Goal: Information Seeking & Learning: Learn about a topic

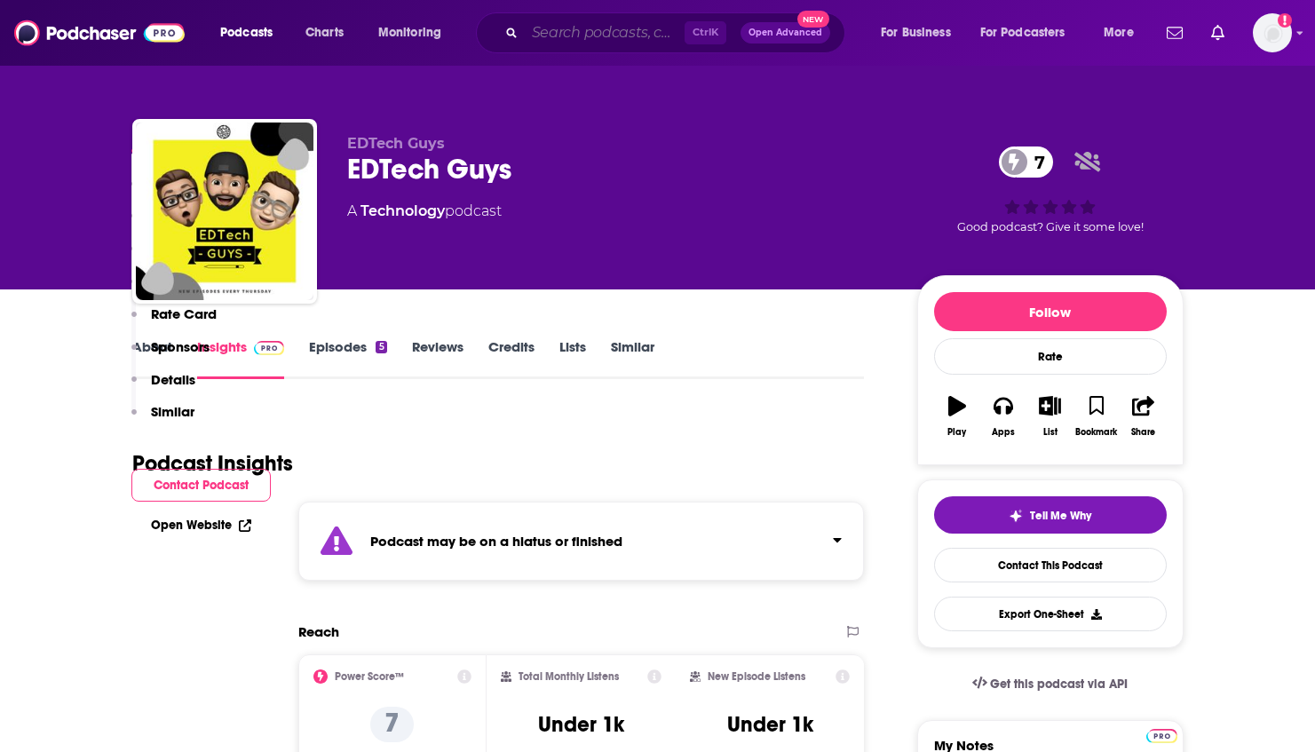
click at [571, 36] on input "Search podcasts, credits, & more..." at bounding box center [605, 33] width 160 height 28
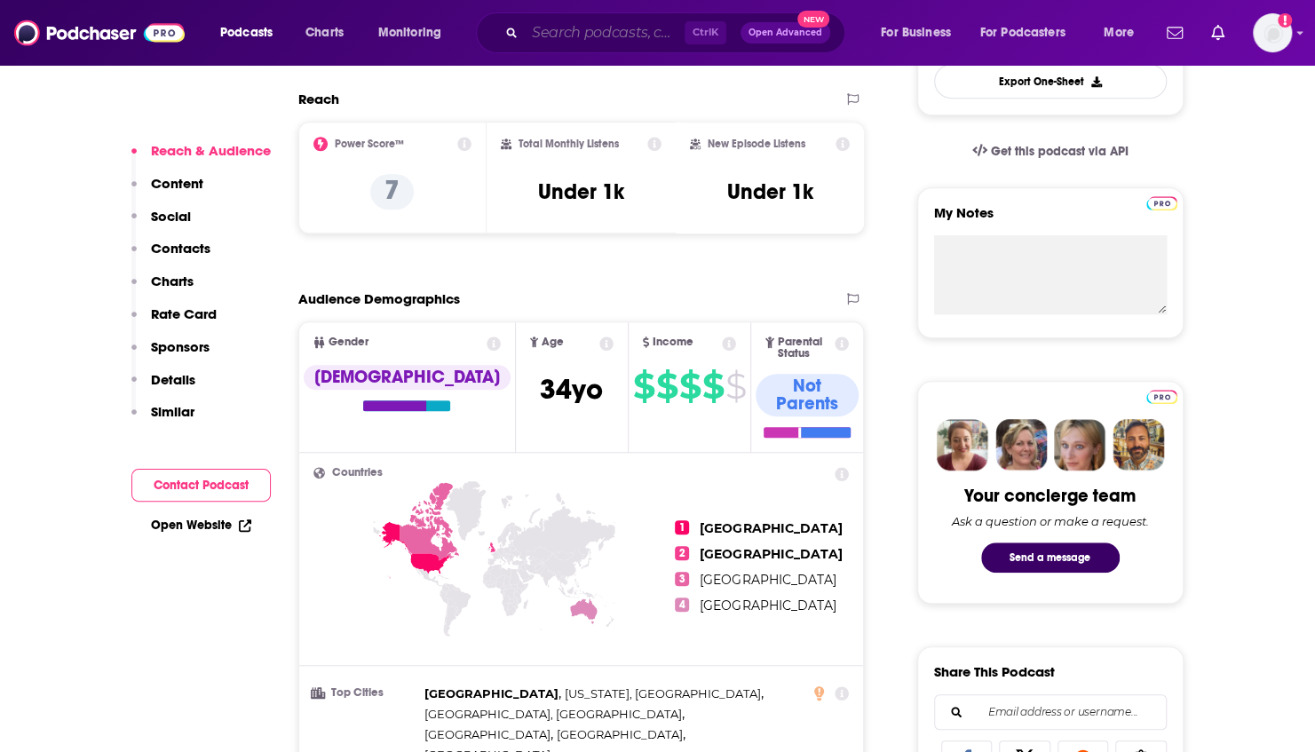
scroll to position [533, 0]
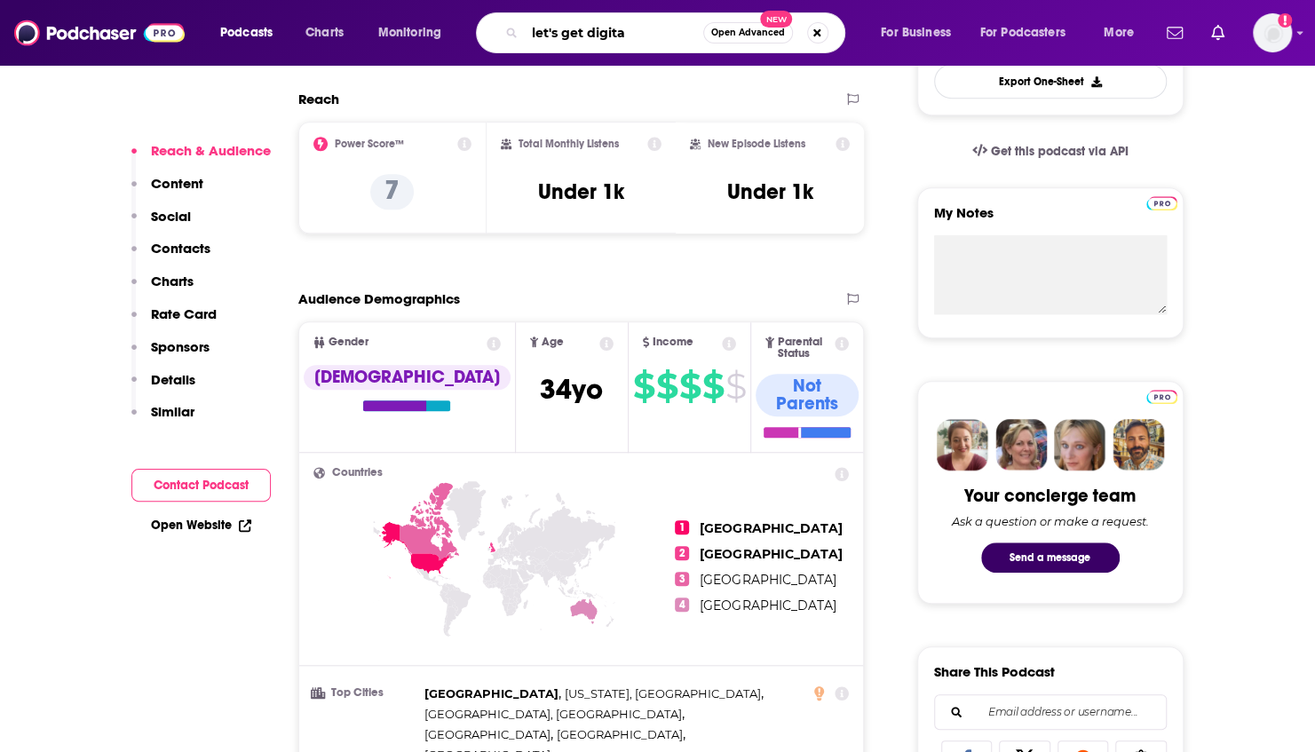
type input "let's get digital"
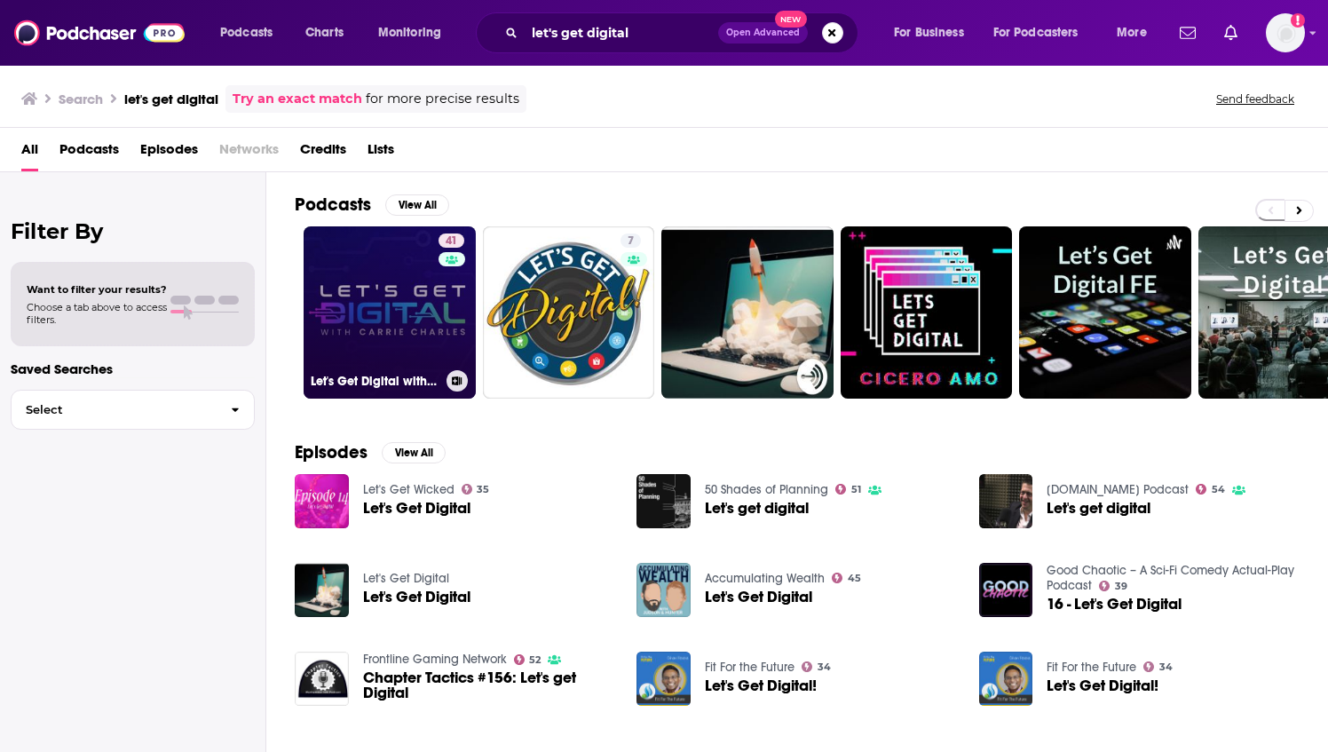
click at [373, 320] on link "41 Let's Get Digital with [PERSON_NAME]" at bounding box center [390, 312] width 172 height 172
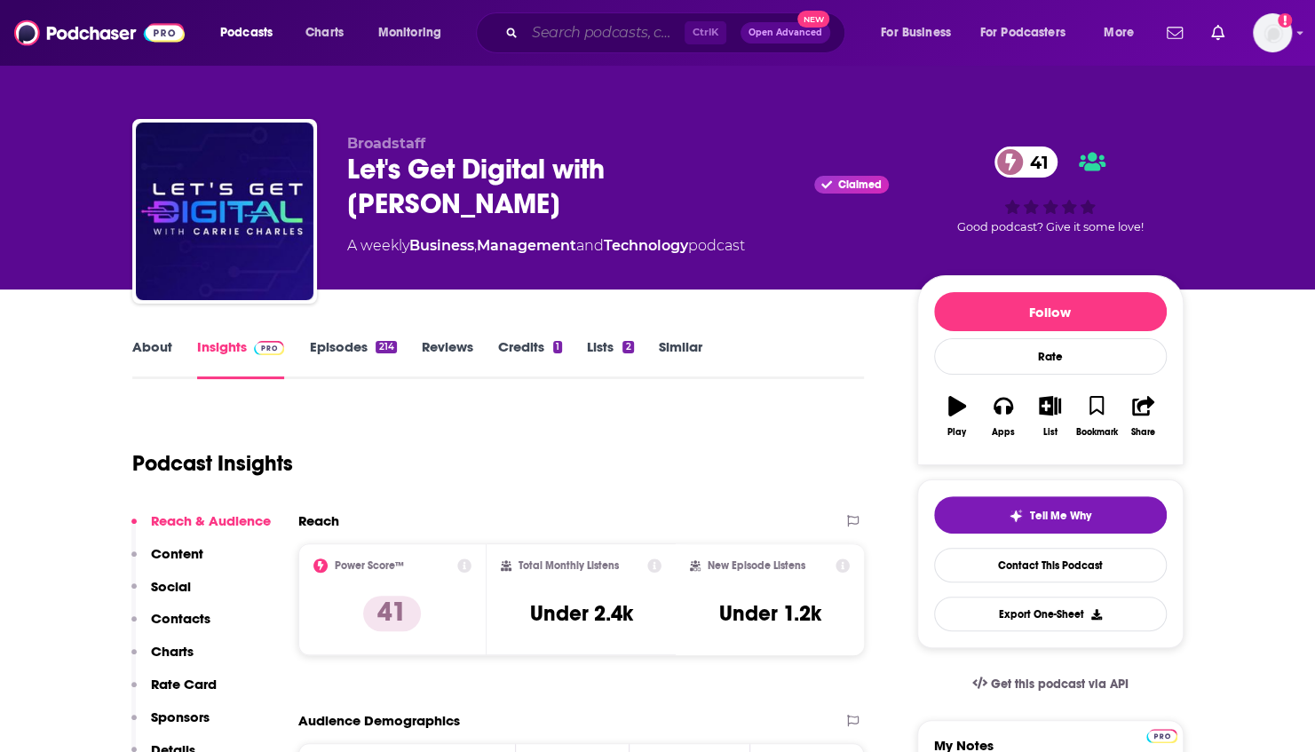
click at [558, 31] on input "Search podcasts, credits, & more..." at bounding box center [605, 33] width 160 height 28
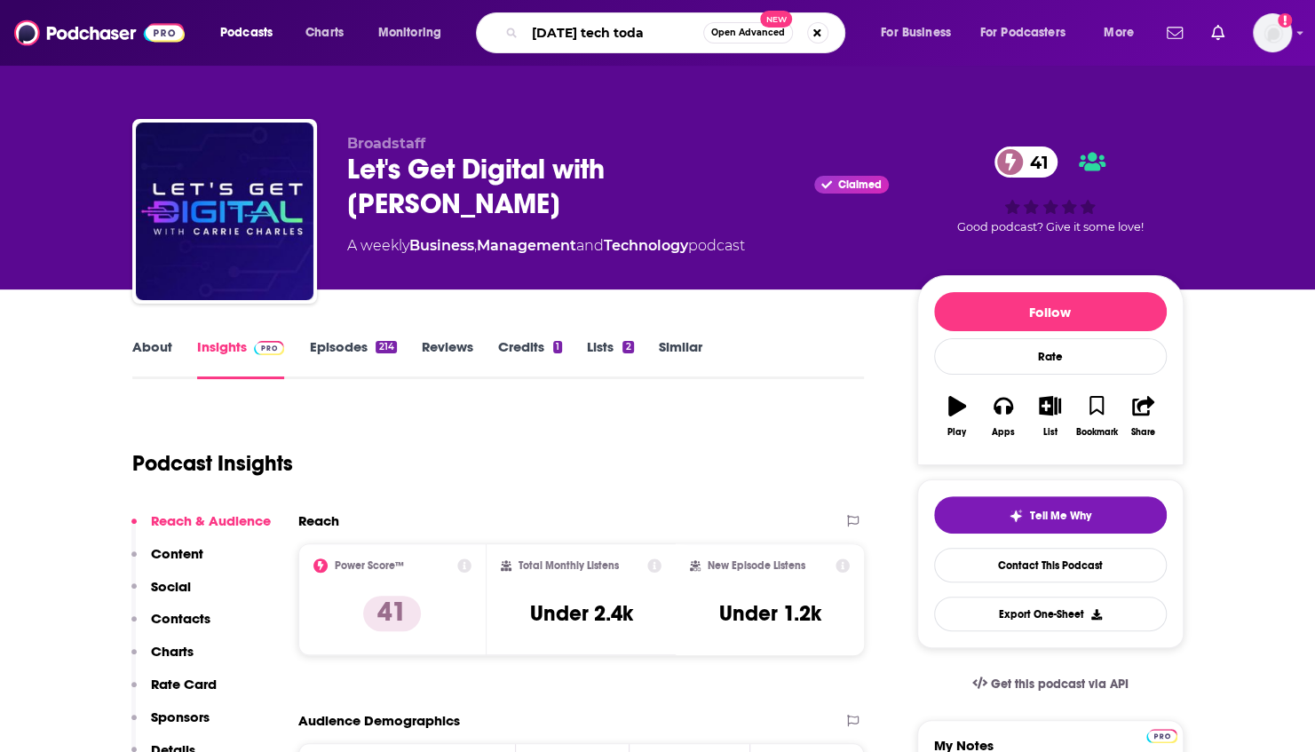
type input "[DATE] tech [DATE]"
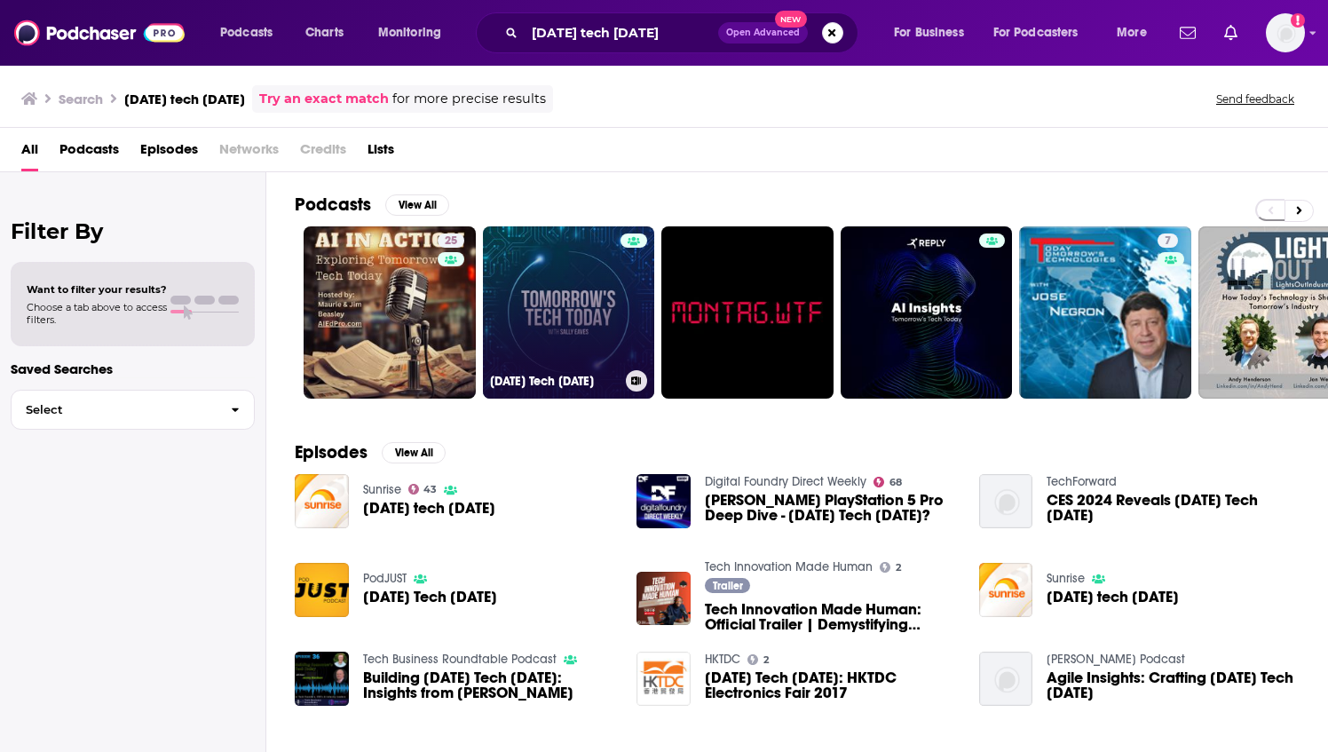
click at [553, 294] on link "[DATE] Tech [DATE]" at bounding box center [569, 312] width 172 height 172
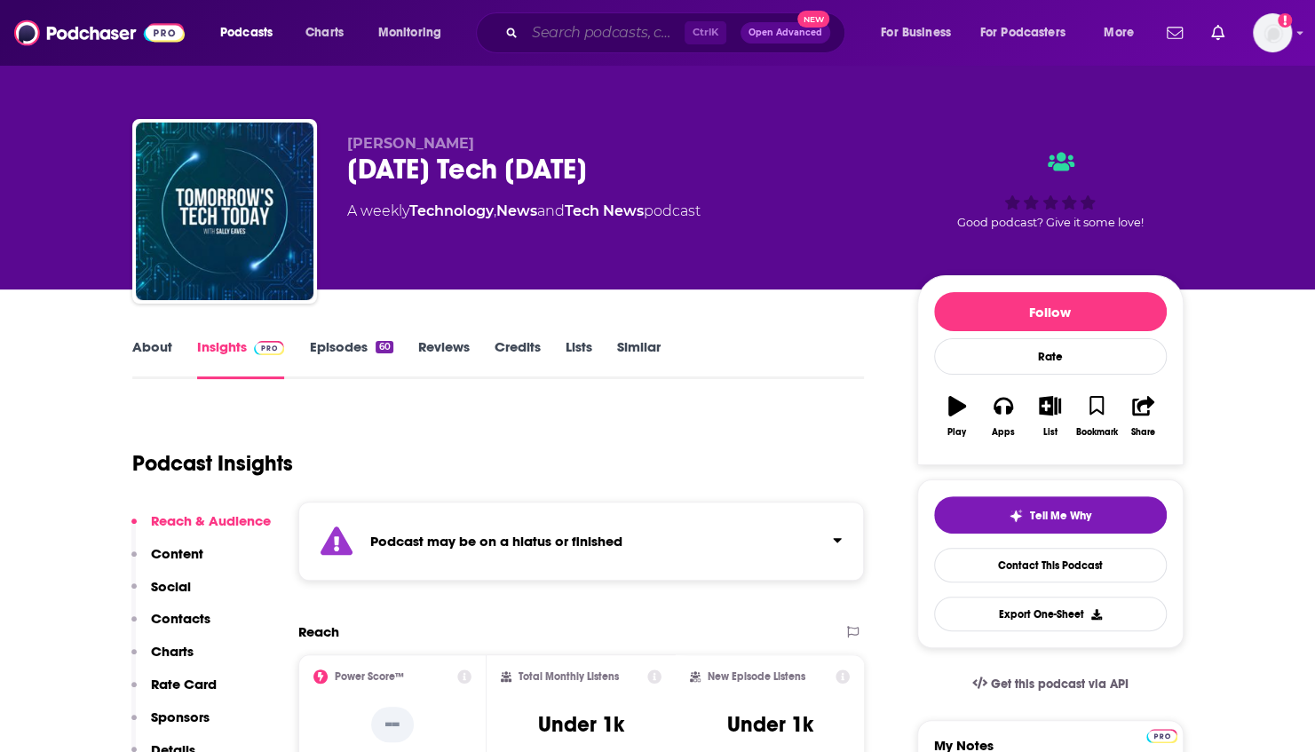
click at [550, 34] on input "Search podcasts, credits, & more..." at bounding box center [605, 33] width 160 height 28
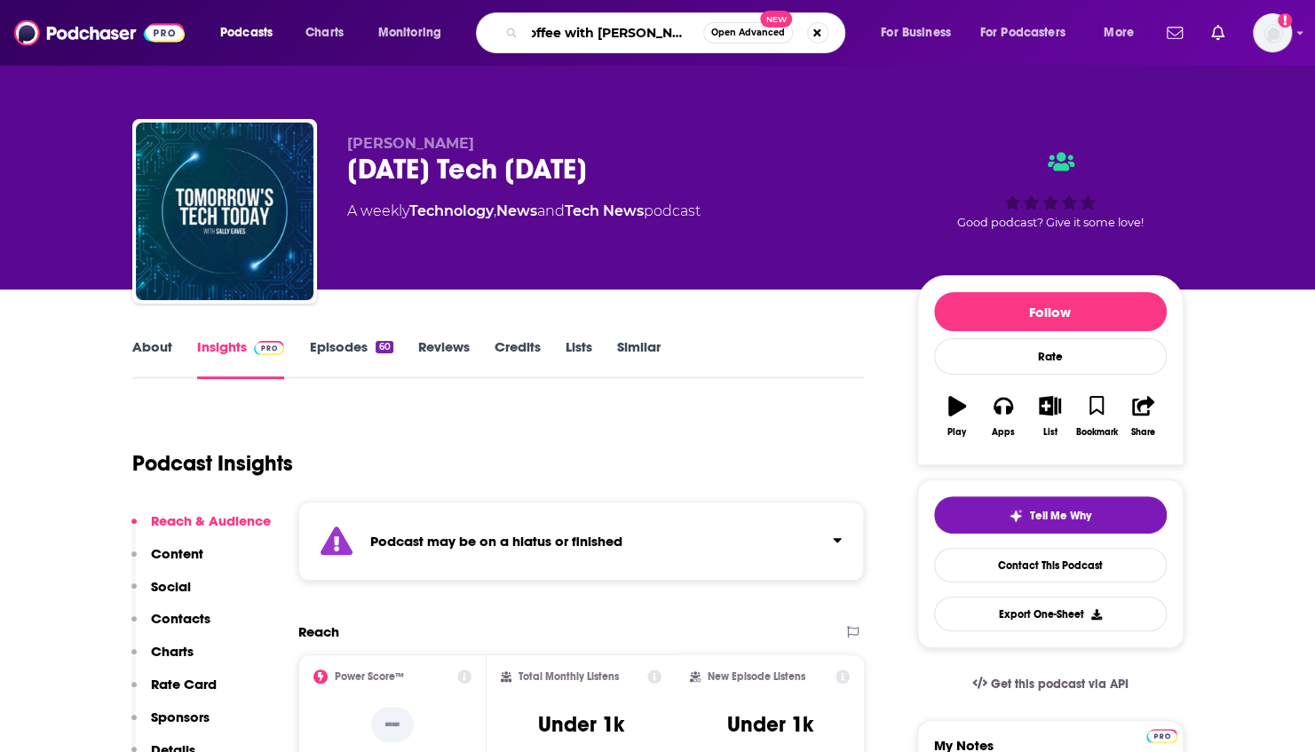
type input "coffee with [PERSON_NAME] and [PERSON_NAME]"
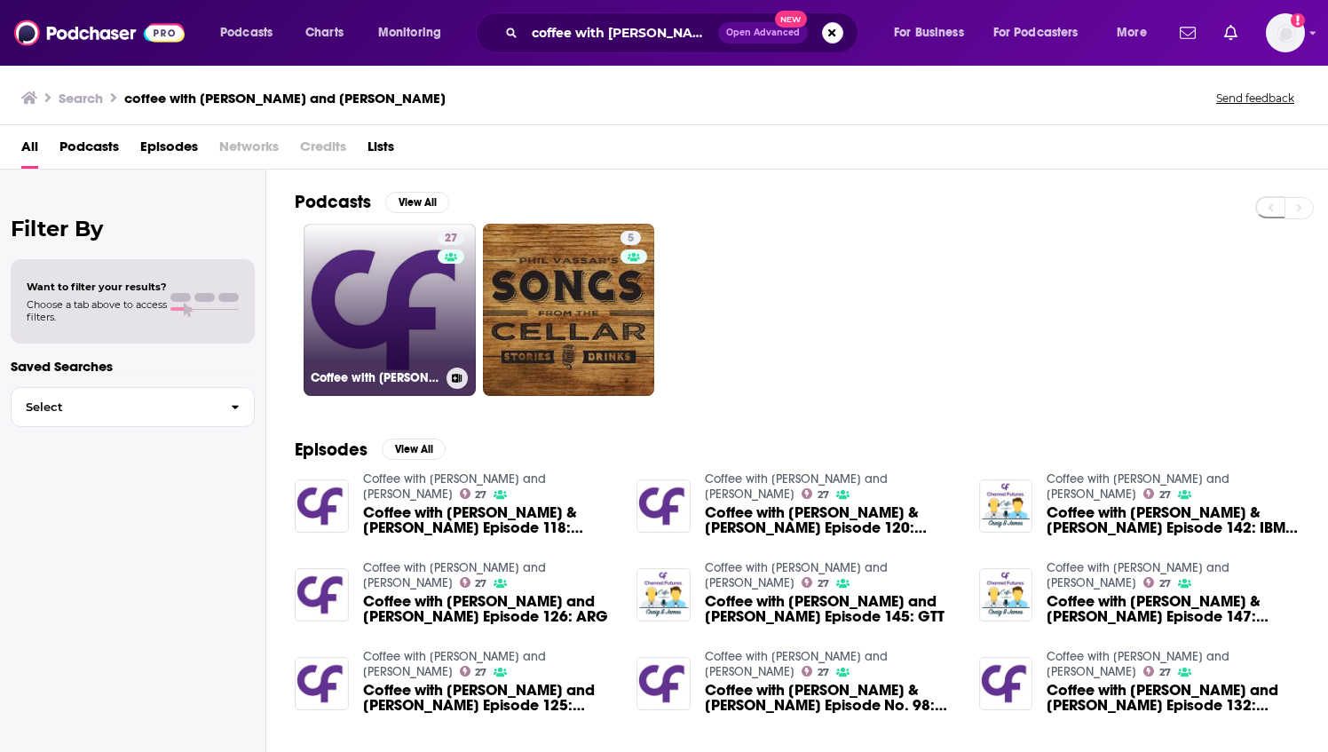
click at [394, 300] on link "27 Coffee with [PERSON_NAME] and [PERSON_NAME]" at bounding box center [390, 310] width 172 height 172
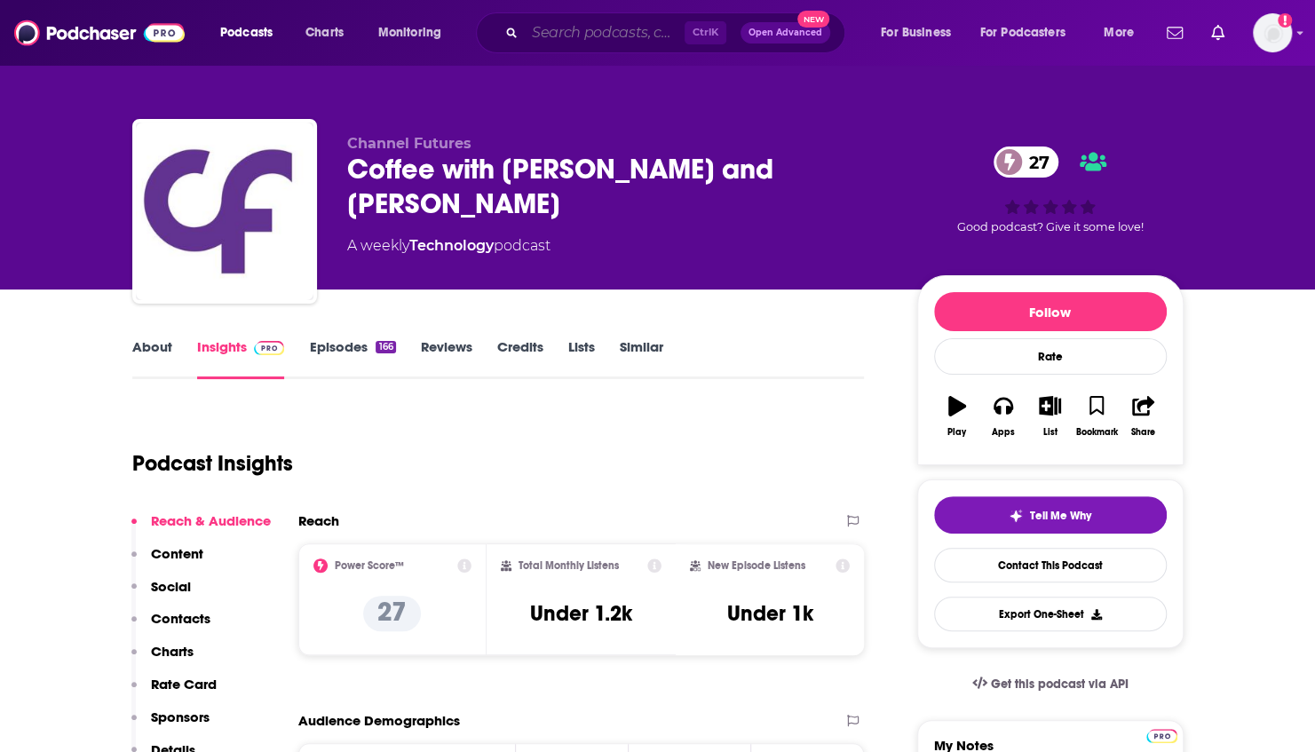
click at [551, 29] on input "Search podcasts, credits, & more..." at bounding box center [605, 33] width 160 height 28
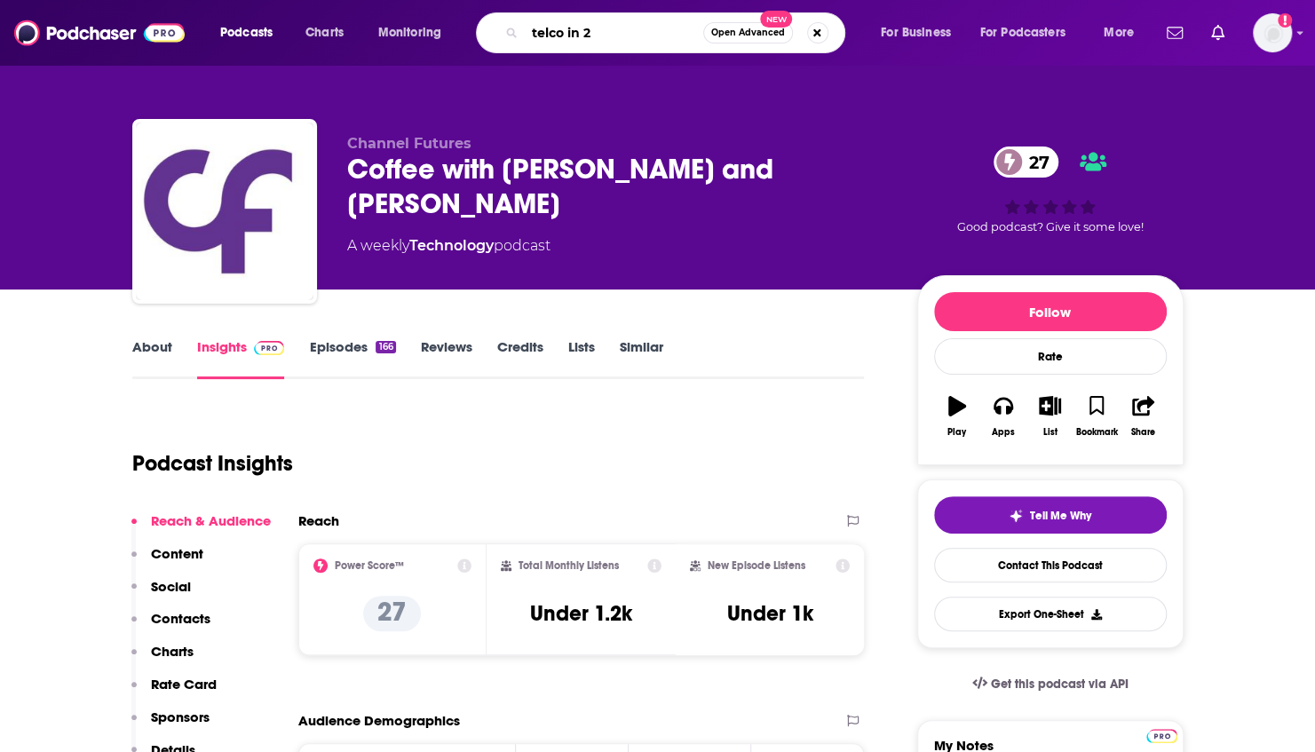
type input "telco in 20"
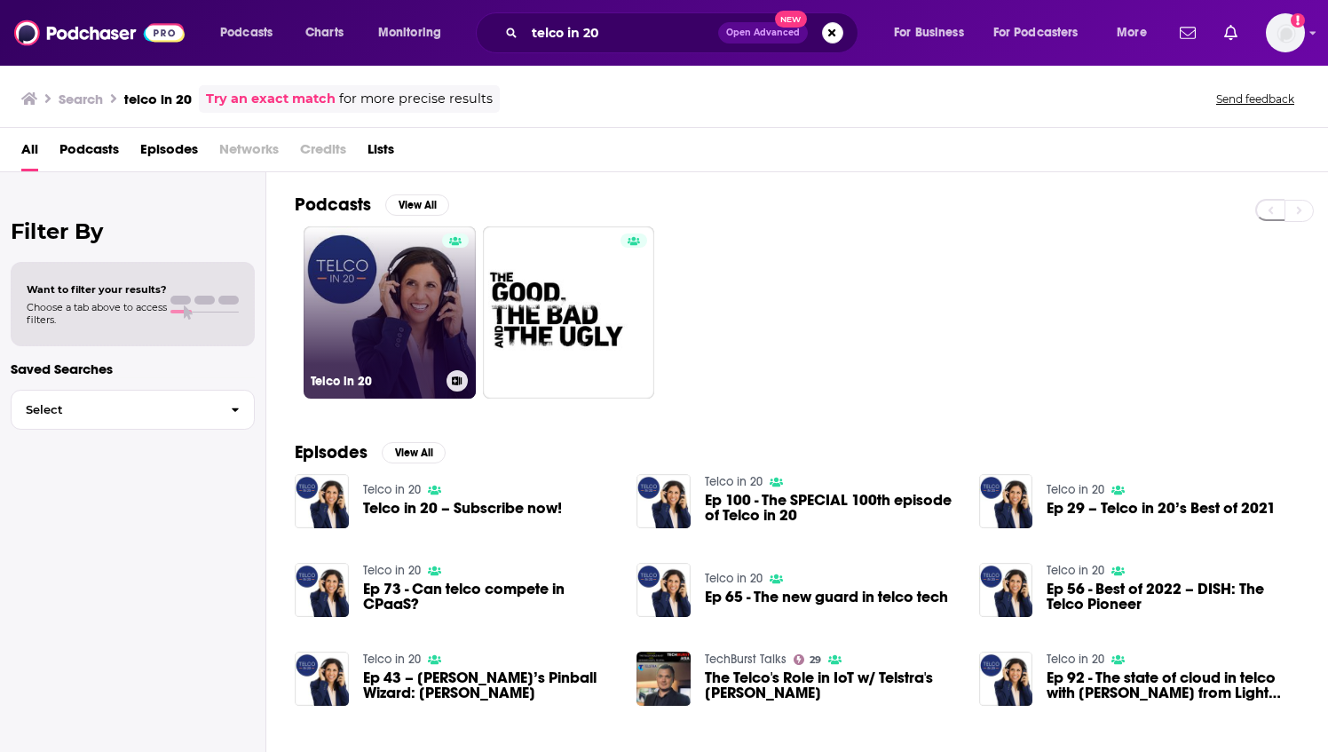
click at [372, 316] on link "Telco in 20" at bounding box center [390, 312] width 172 height 172
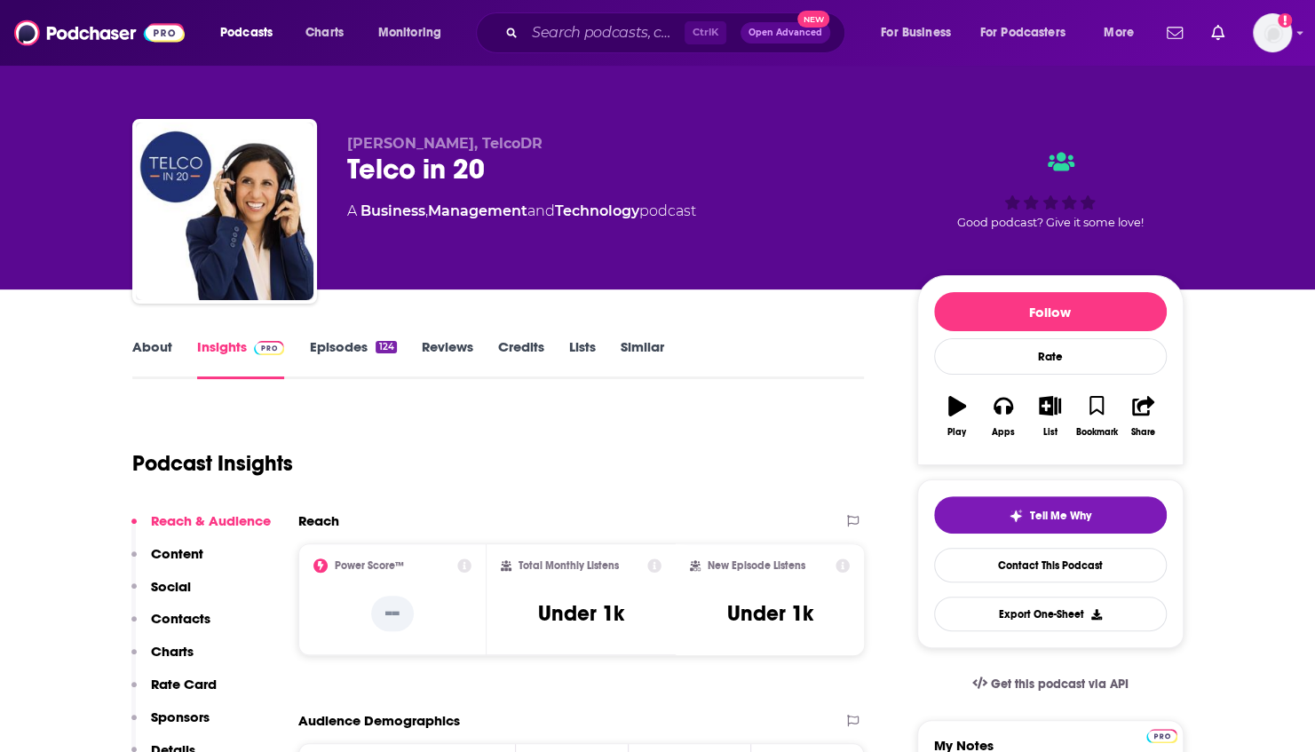
click at [614, 49] on div "Ctrl K Open Advanced New" at bounding box center [660, 32] width 369 height 41
click at [611, 41] on input "Search podcasts, credits, & more..." at bounding box center [605, 33] width 160 height 28
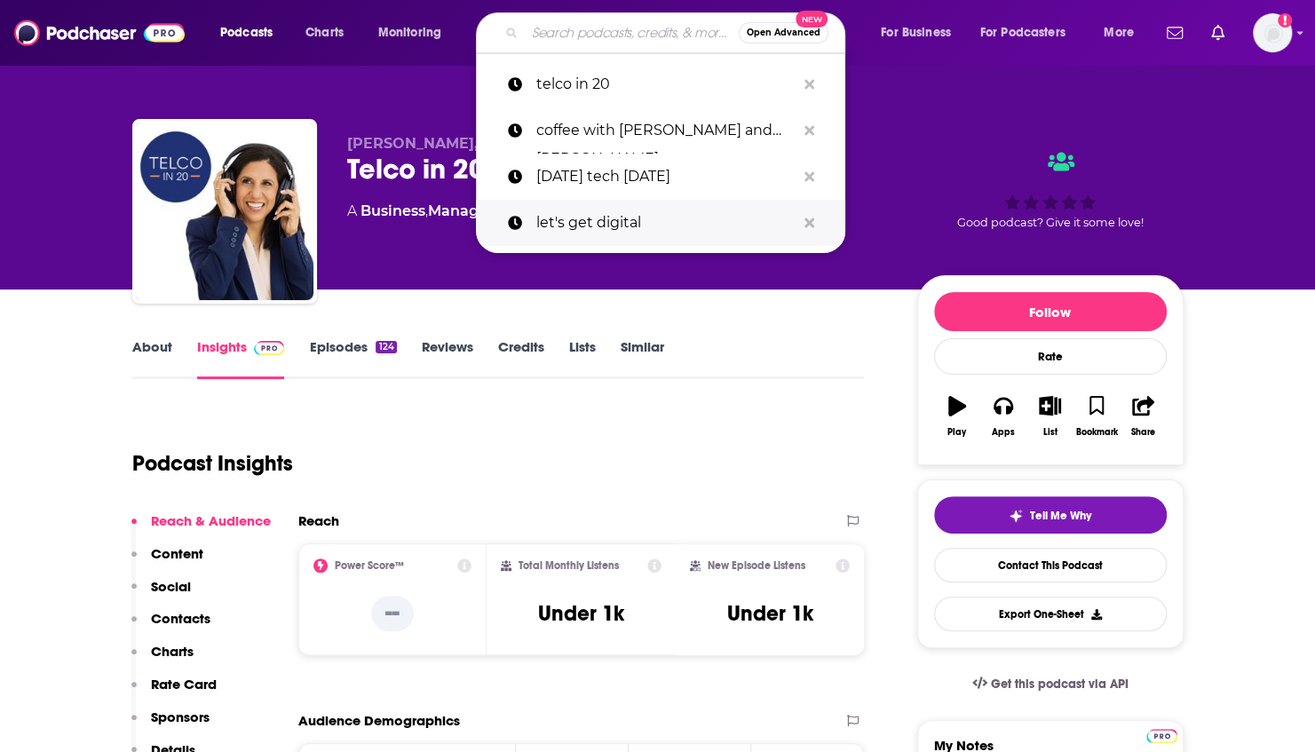
click at [590, 218] on p "let's get digital" at bounding box center [665, 223] width 259 height 46
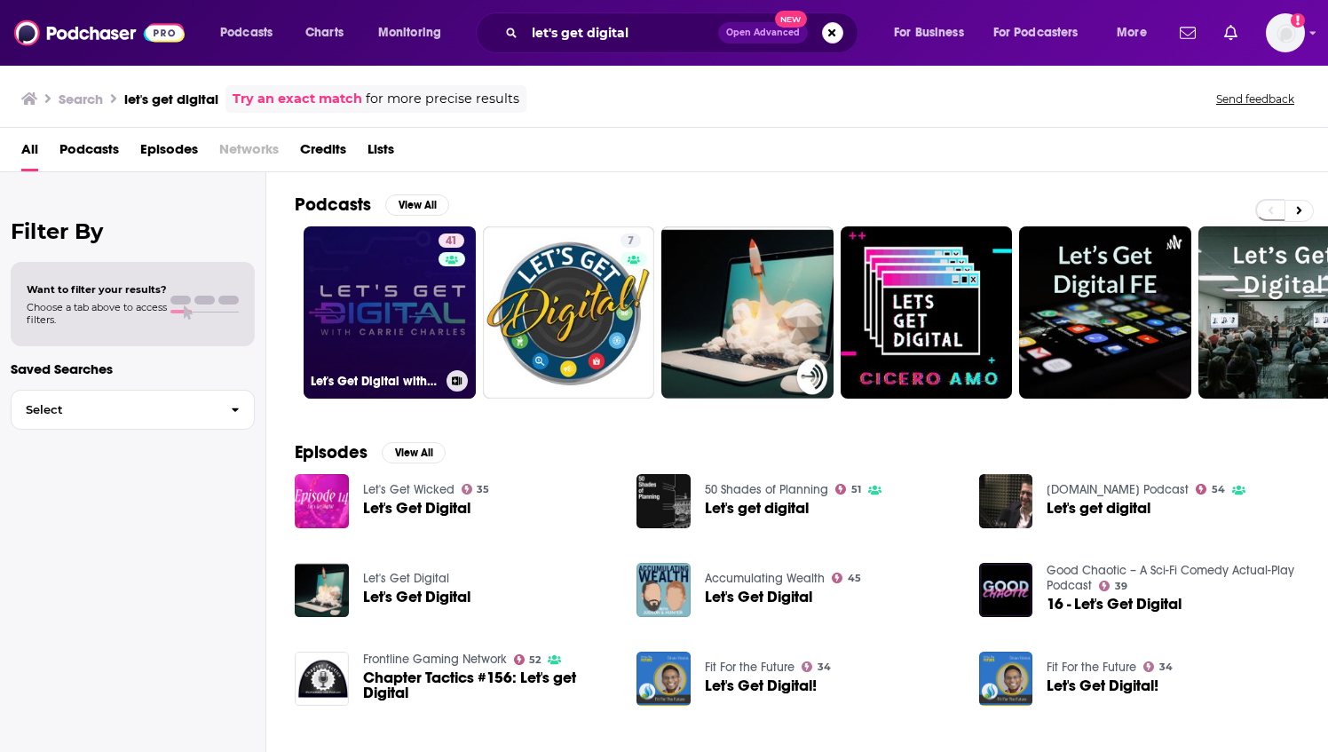
click at [384, 297] on link "41 Let's Get Digital with [PERSON_NAME]" at bounding box center [390, 312] width 172 height 172
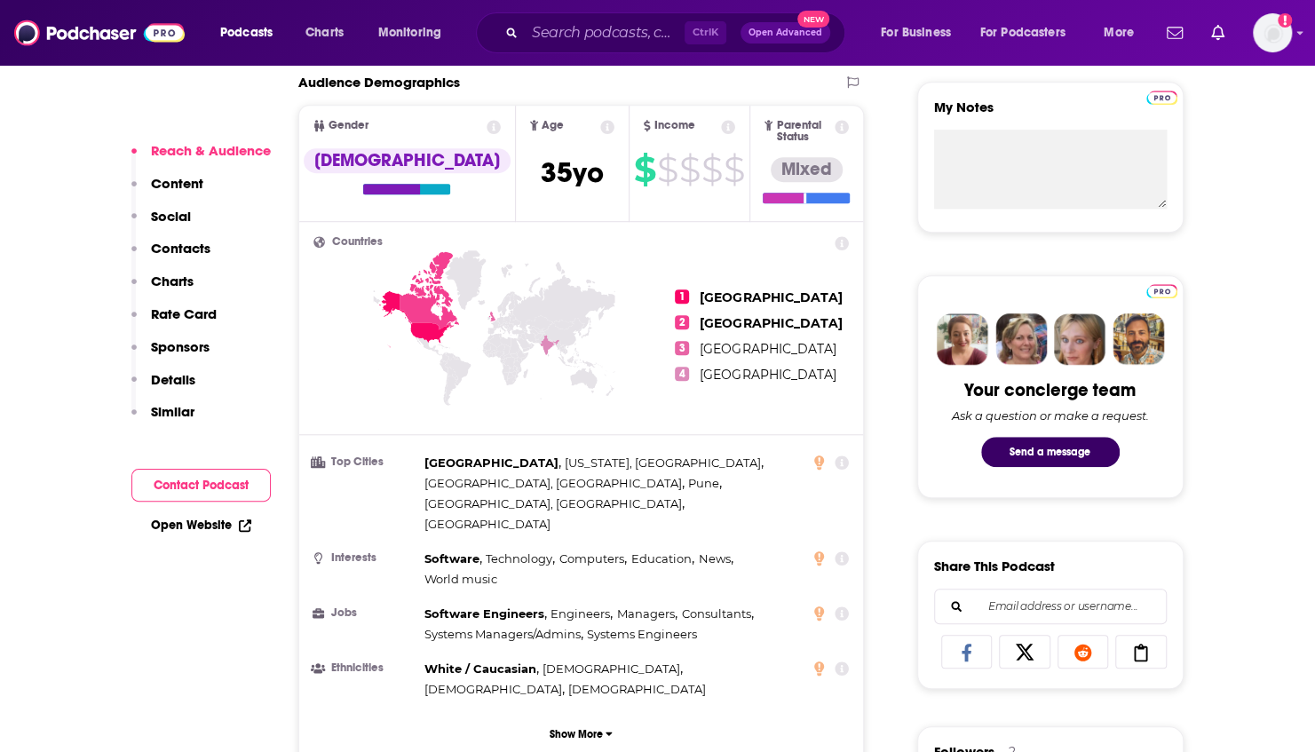
scroll to position [710, 0]
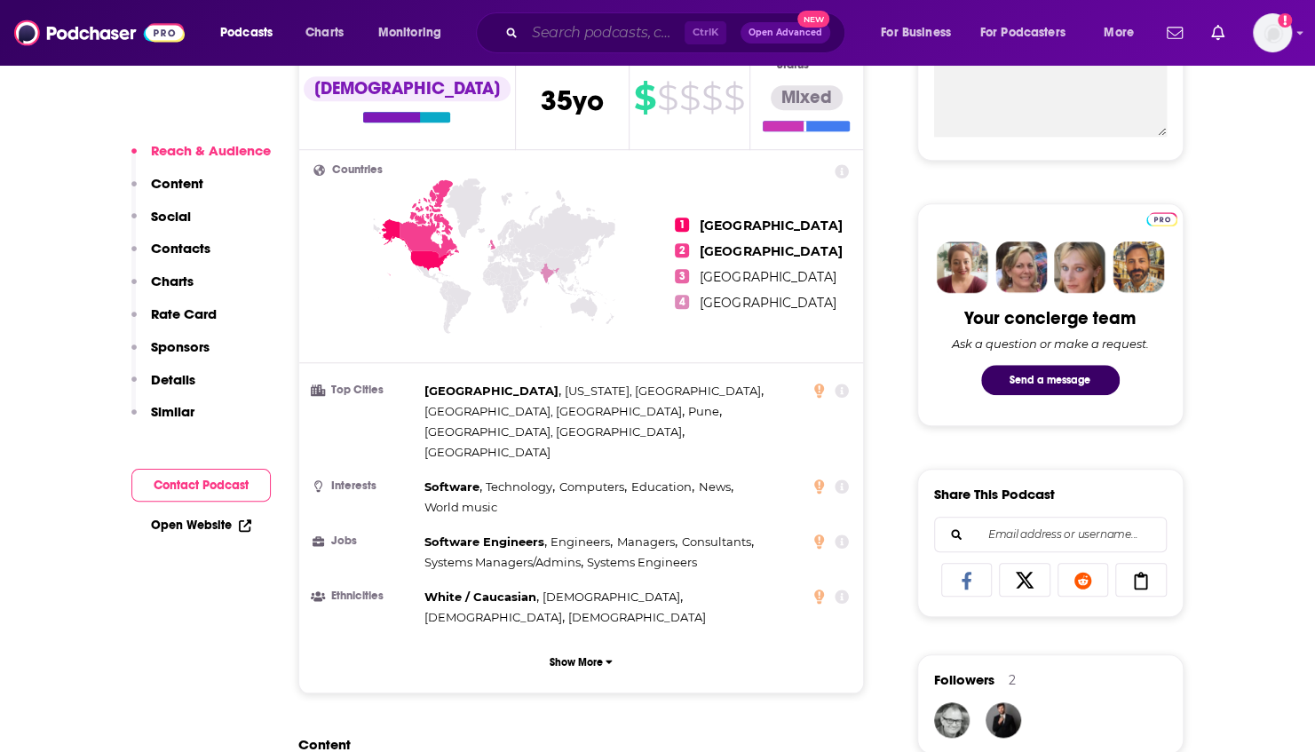
click at [540, 34] on input "Search podcasts, credits, & more..." at bounding box center [605, 33] width 160 height 28
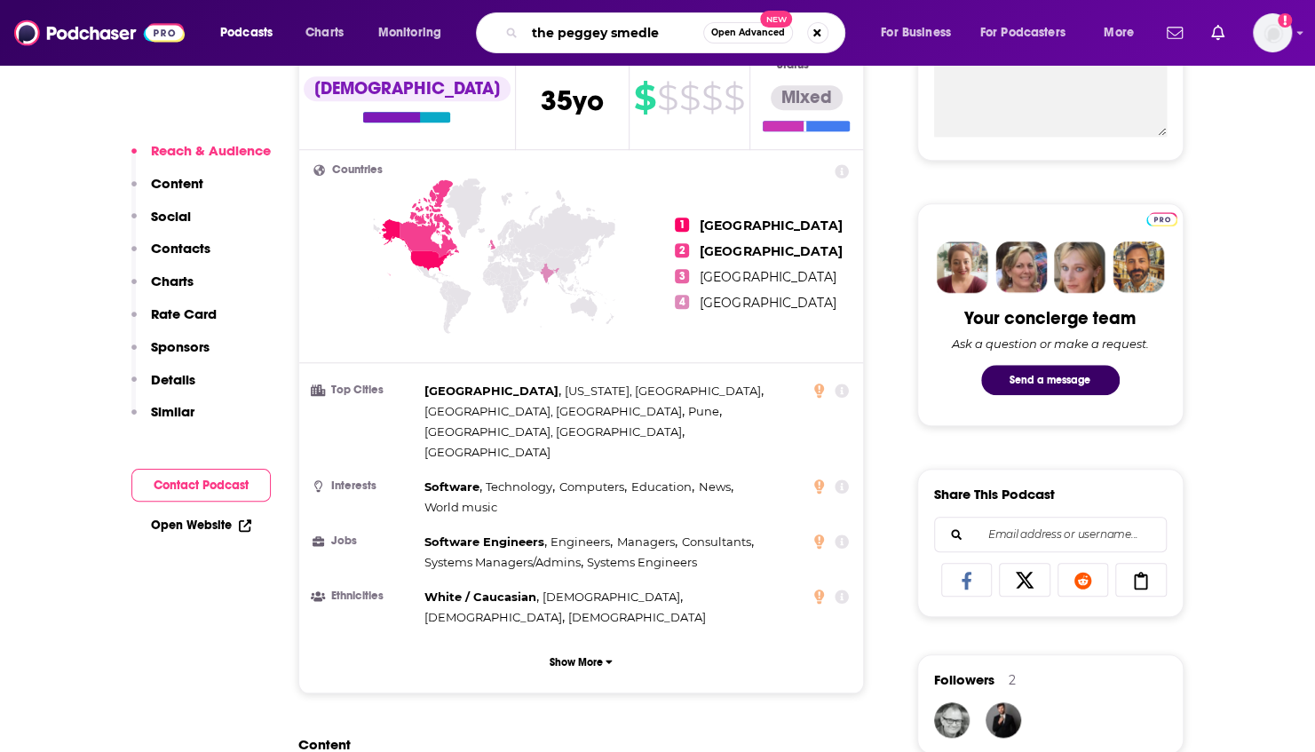
type input "the [PERSON_NAME]"
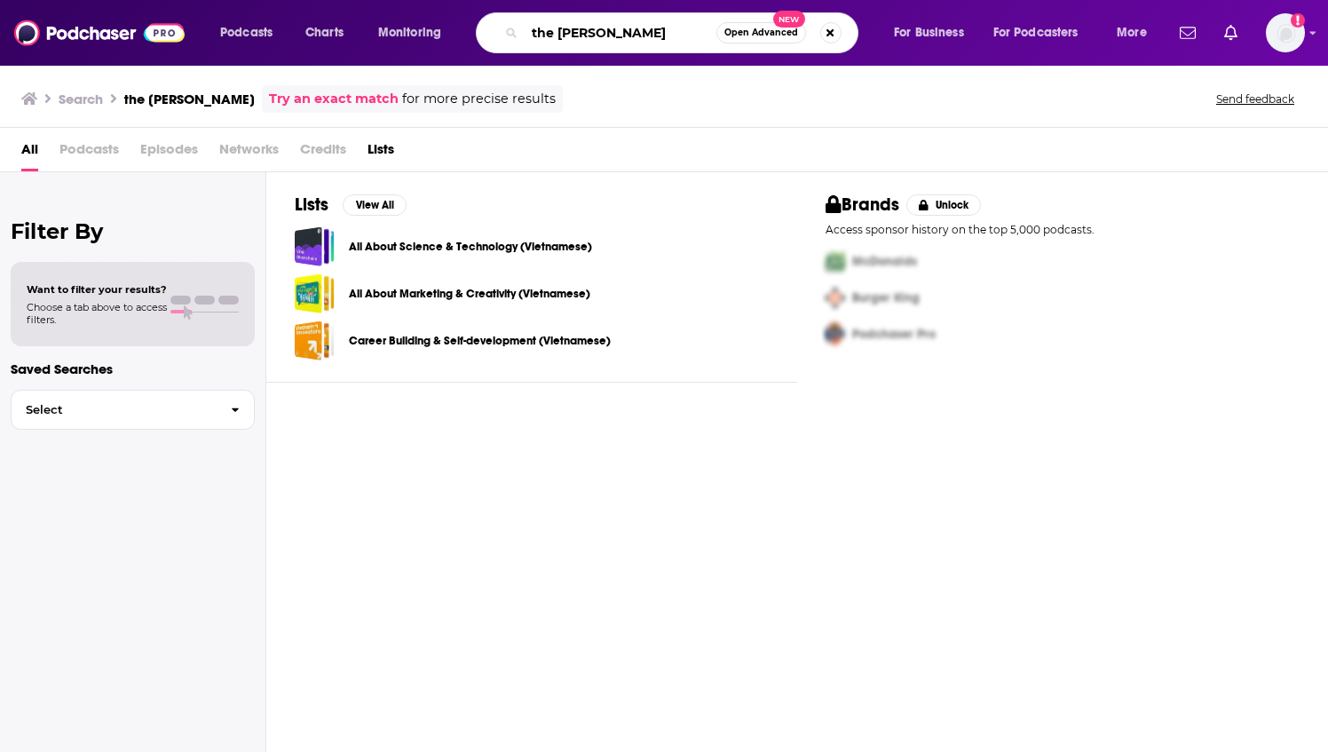
click at [599, 30] on input "the [PERSON_NAME]" at bounding box center [621, 33] width 192 height 28
type input "the [PERSON_NAME]"
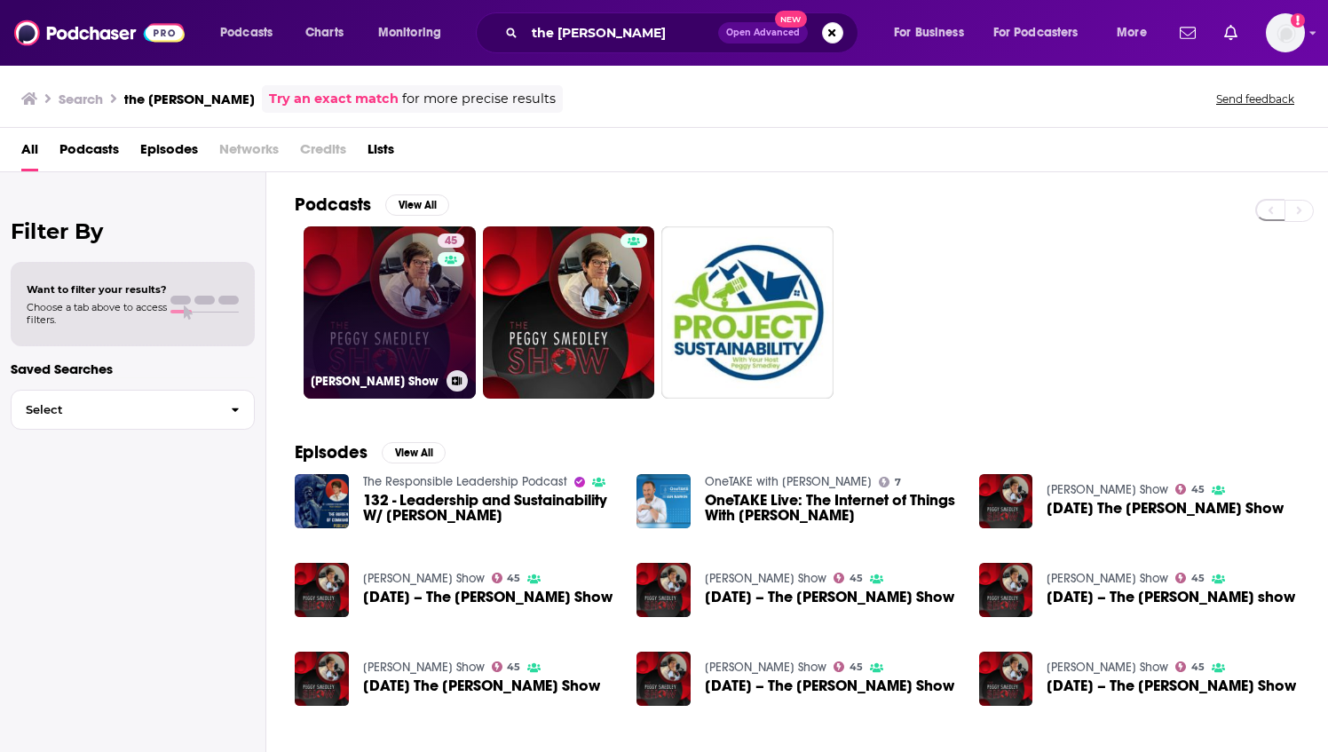
click at [398, 303] on link "45 [PERSON_NAME] Show" at bounding box center [390, 312] width 172 height 172
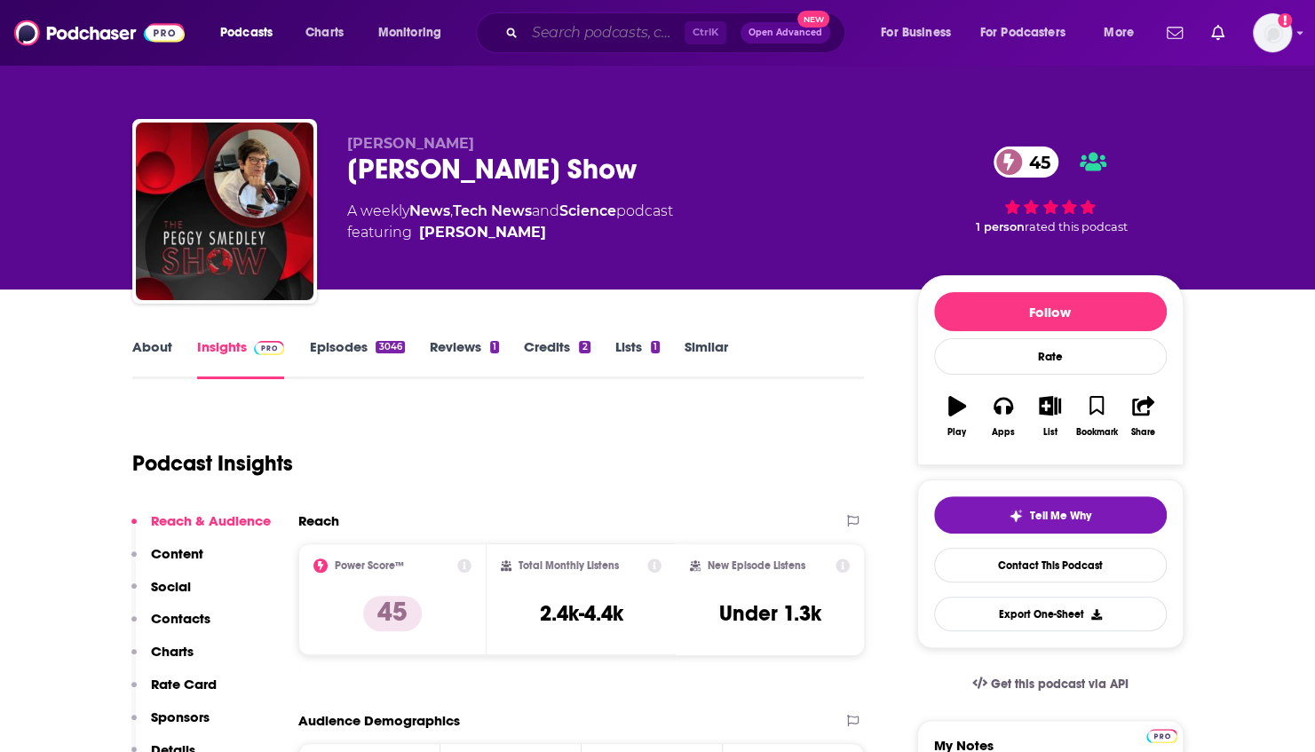
click at [579, 28] on input "Search podcasts, credits, & more..." at bounding box center [605, 33] width 160 height 28
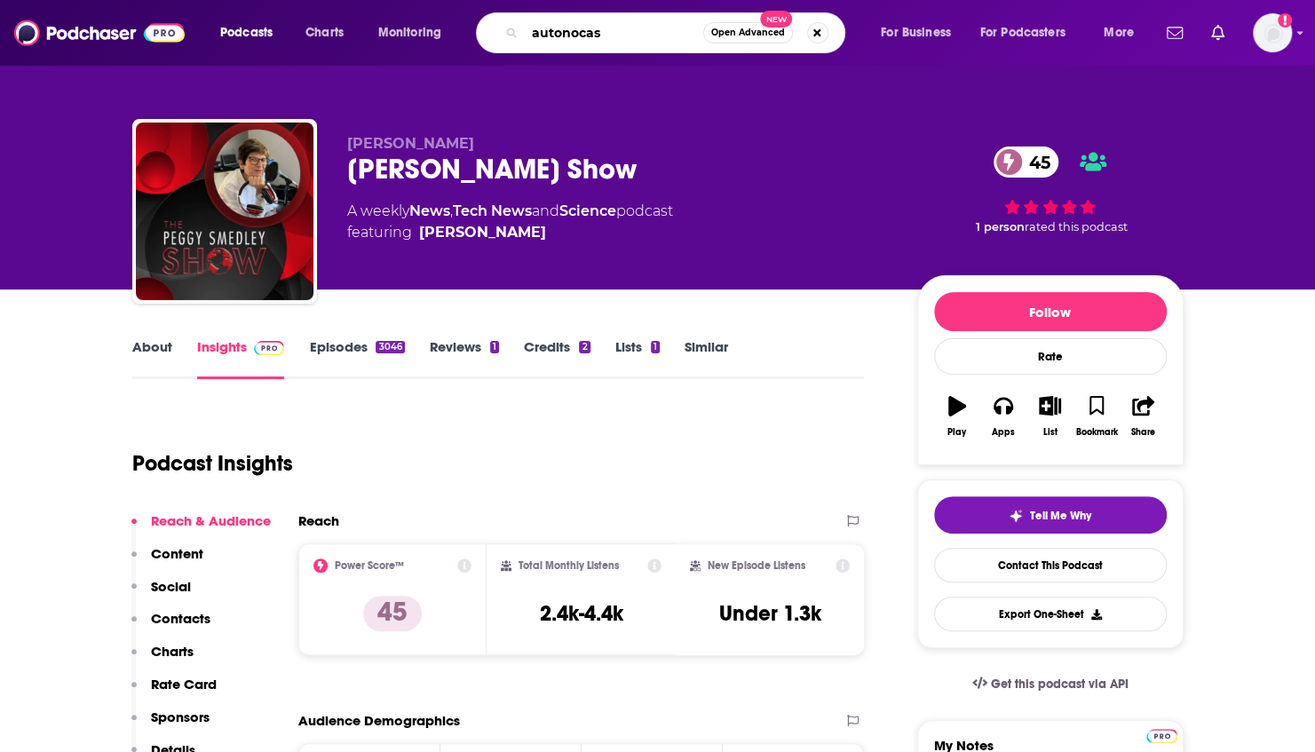
type input "autonocast"
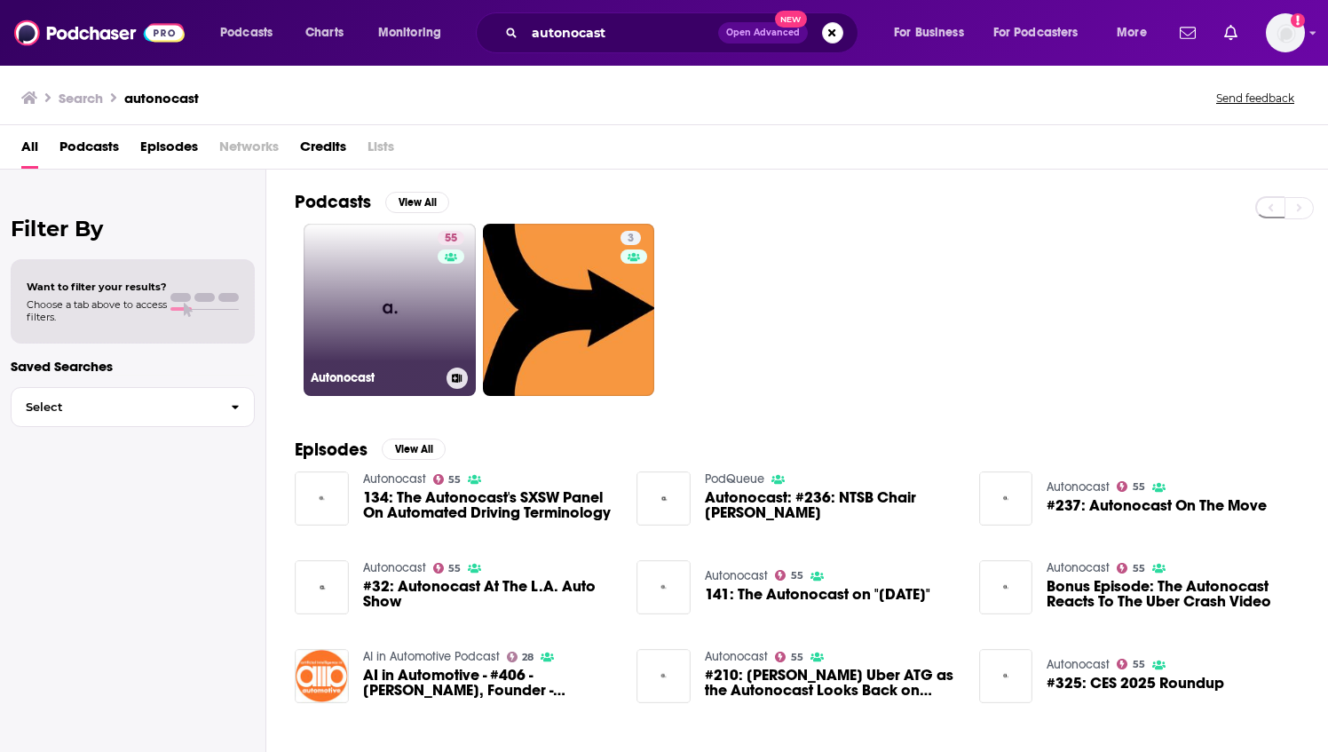
click at [369, 299] on link "55 Autonocast" at bounding box center [390, 310] width 172 height 172
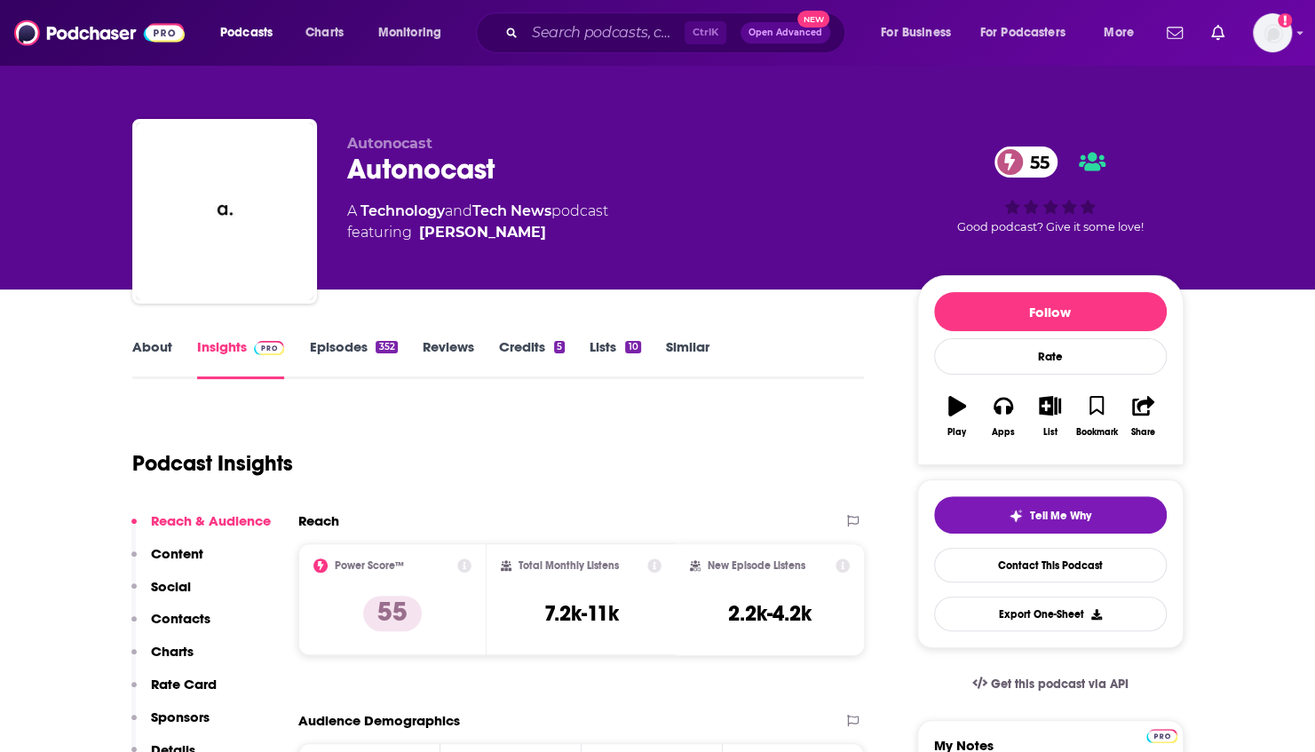
click at [348, 344] on link "Episodes 352" at bounding box center [353, 358] width 88 height 41
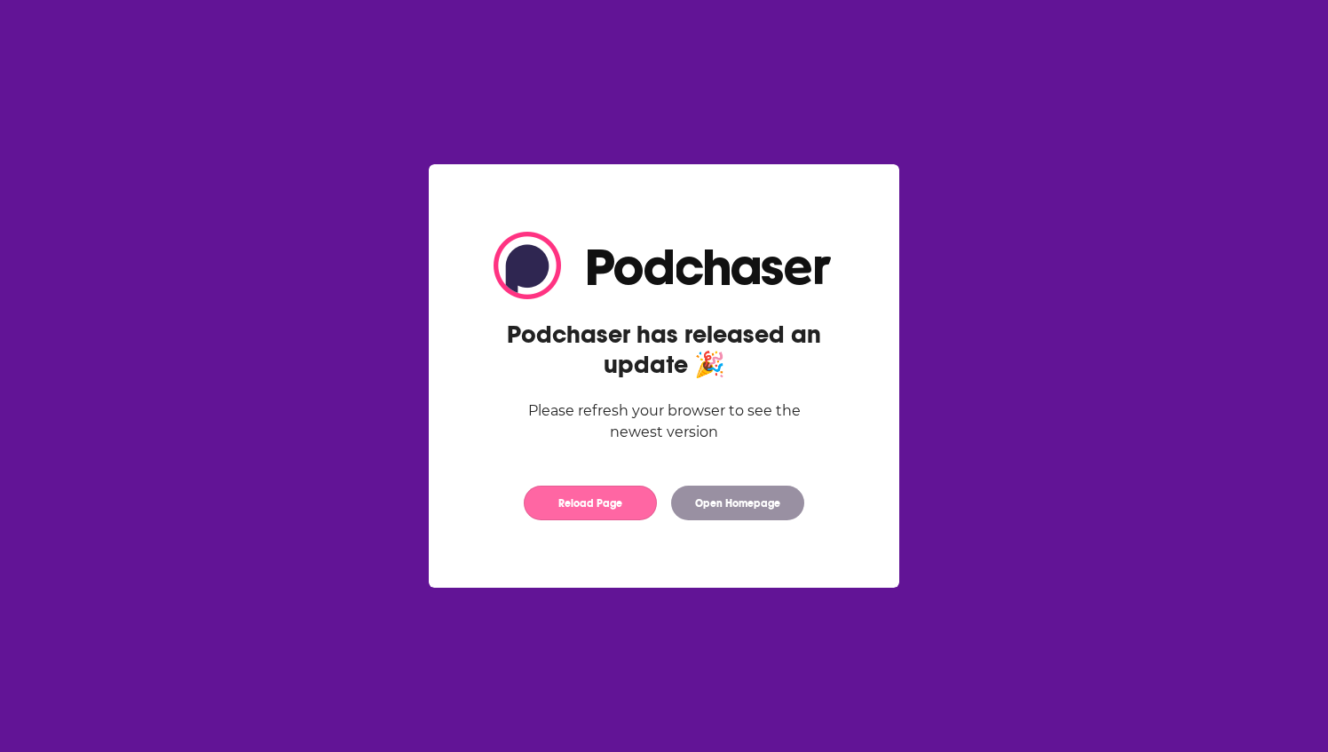
click at [606, 501] on button "Reload Page" at bounding box center [590, 503] width 133 height 35
